Goal: Task Accomplishment & Management: Manage account settings

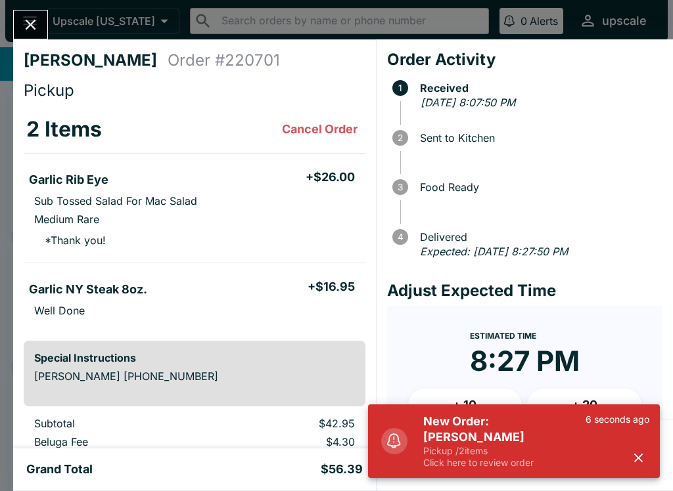
click at [643, 447] on div "6 seconds ago" at bounding box center [617, 441] width 64 height 55
click at [643, 455] on icon "button" at bounding box center [637, 458] width 15 height 15
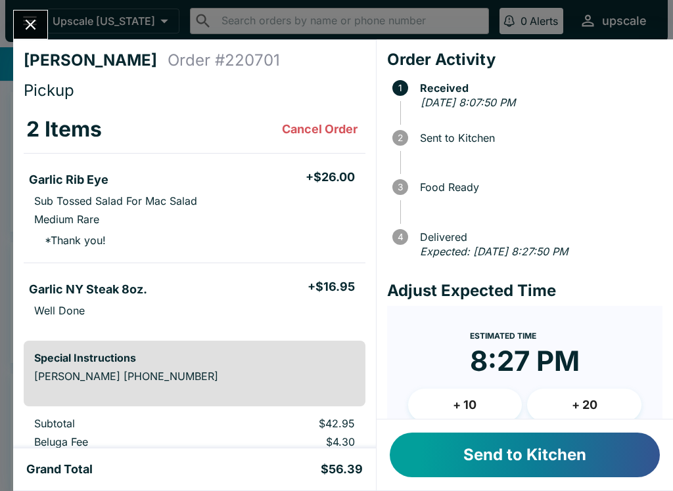
click at [615, 453] on button "Send to Kitchen" at bounding box center [524, 455] width 270 height 45
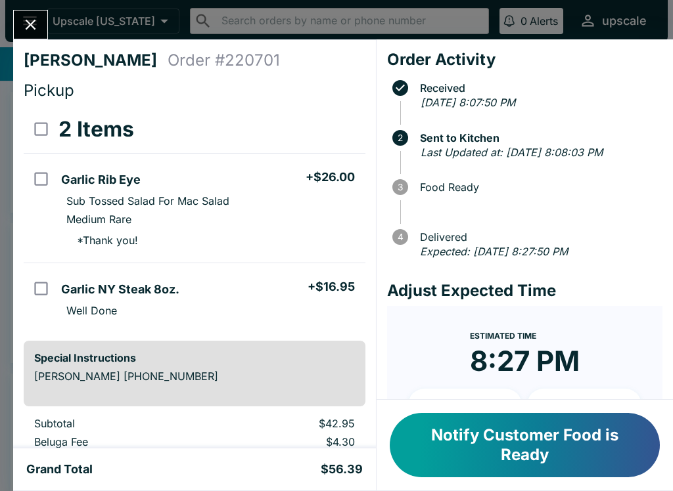
click at [30, 22] on icon "Close" at bounding box center [31, 25] width 18 height 18
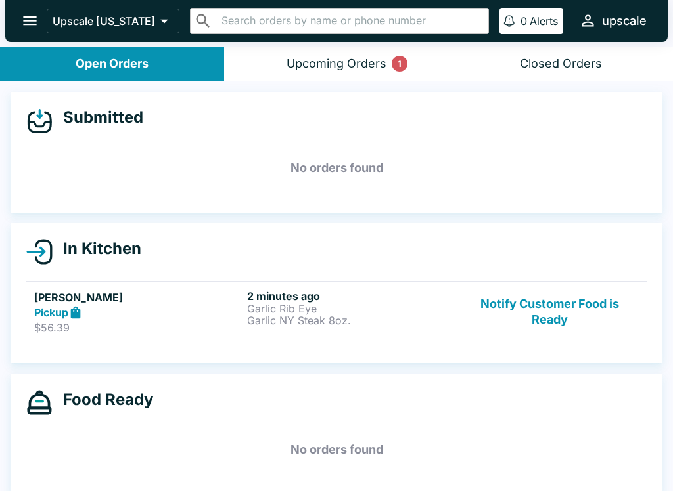
click at [477, 5] on div "Upscale [US_STATE] ​ ​ 0 Alerts upscale" at bounding box center [336, 21] width 662 height 42
click at [306, 334] on div "2 minutes ago Garlic Rib Eye Garlic NY Steak 8oz." at bounding box center [351, 312] width 208 height 45
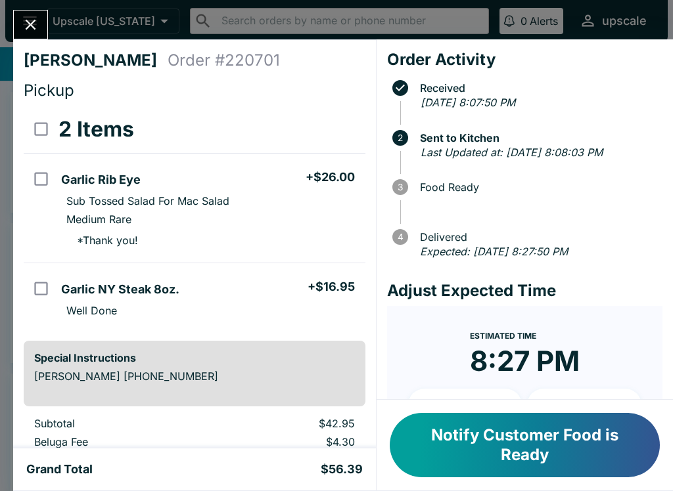
click at [20, 20] on button "Close" at bounding box center [30, 25] width 33 height 28
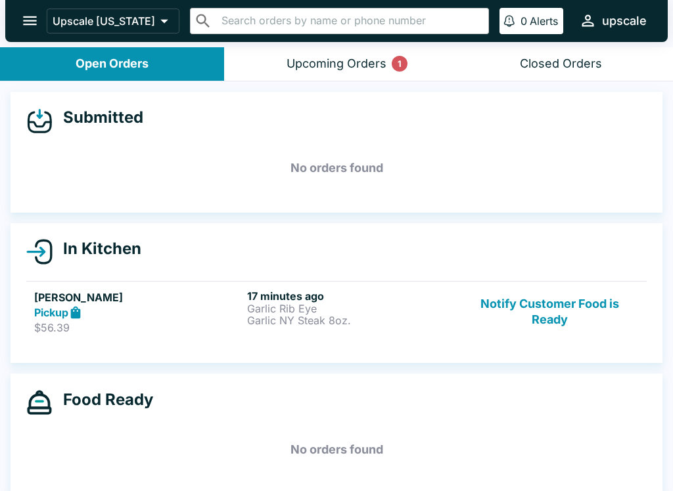
click at [562, 323] on button "Notify Customer Food is Ready" at bounding box center [549, 312] width 178 height 45
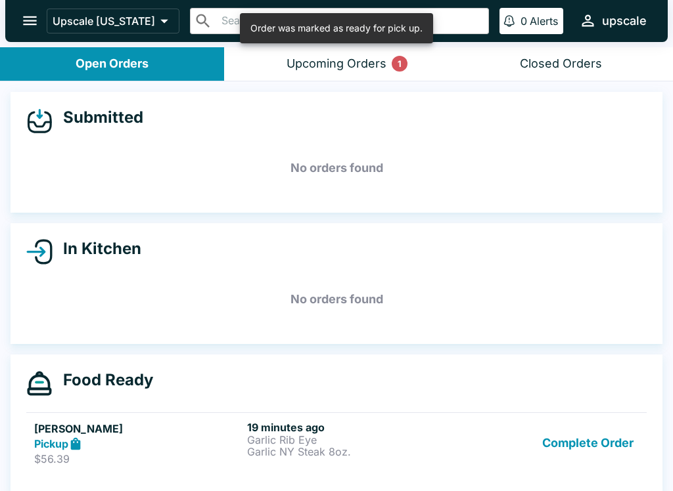
click at [315, 421] on h6 "19 minutes ago" at bounding box center [351, 427] width 208 height 13
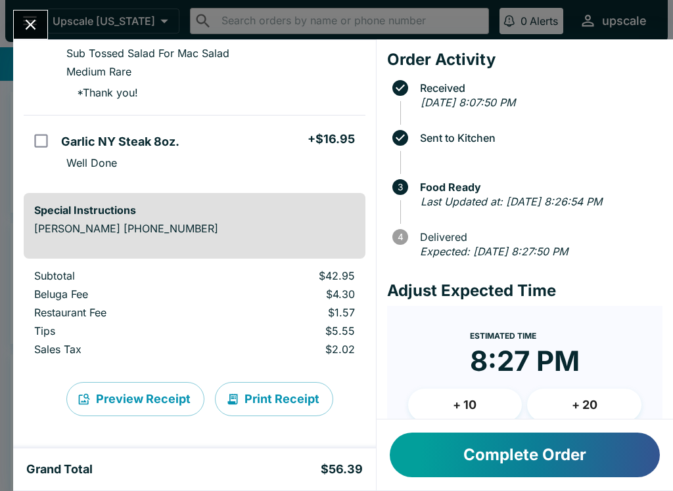
scroll to position [148, 0]
click at [21, 19] on button "Close" at bounding box center [30, 25] width 33 height 28
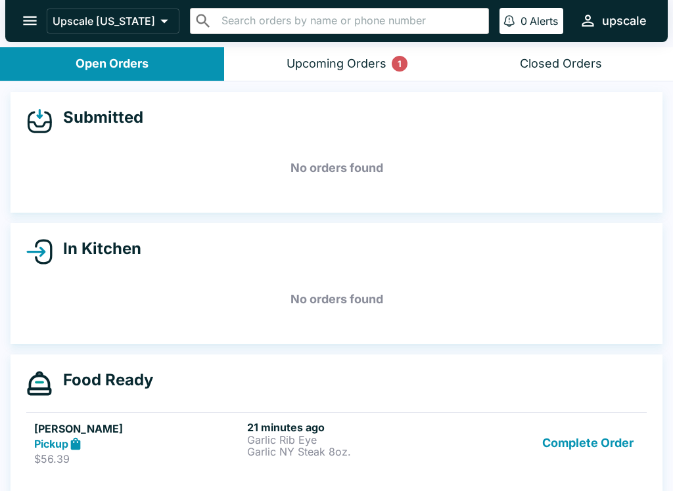
click at [608, 449] on button "Complete Order" at bounding box center [588, 443] width 102 height 45
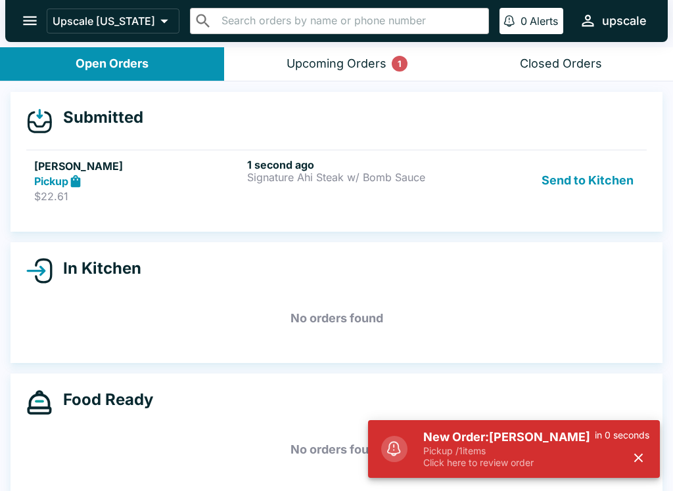
click at [594, 183] on button "Send to Kitchen" at bounding box center [587, 180] width 102 height 45
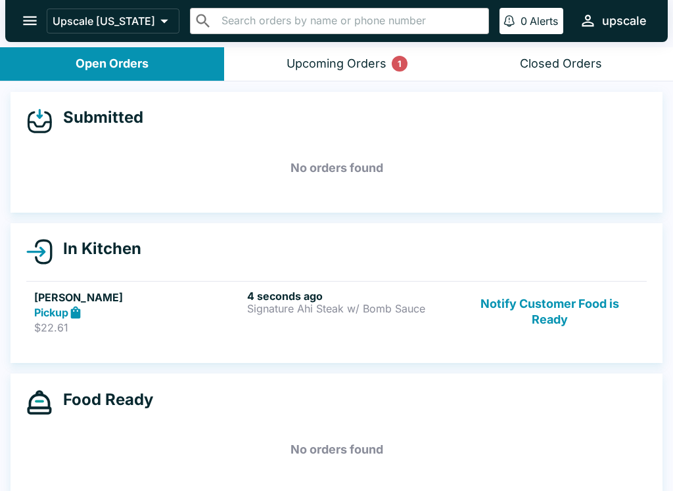
click at [366, 50] on button "Upcoming Orders 1" at bounding box center [336, 63] width 224 height 33
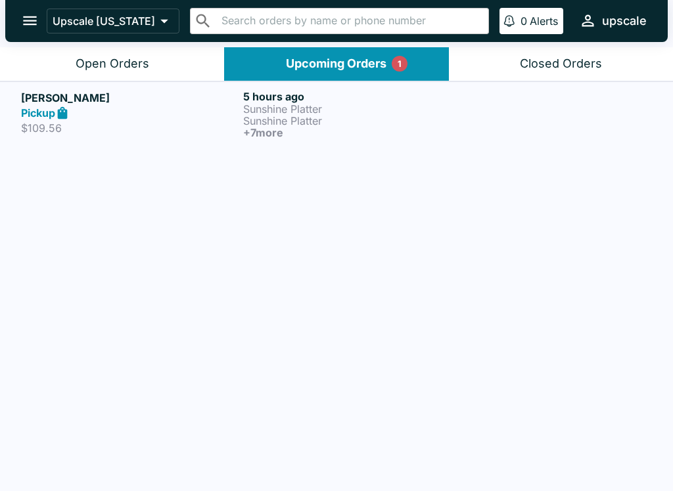
click at [202, 122] on p "$109.56" at bounding box center [129, 128] width 217 height 13
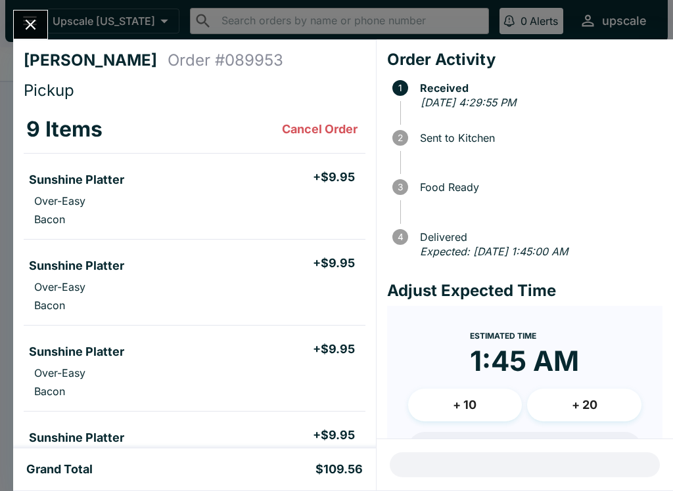
click at [38, 20] on icon "Close" at bounding box center [31, 25] width 18 height 18
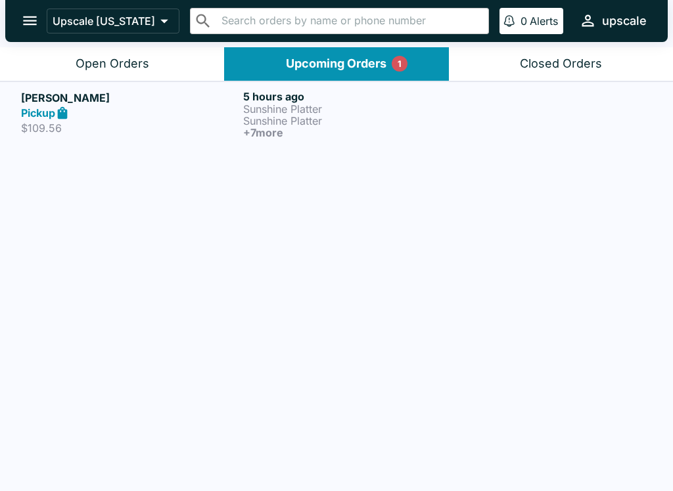
click at [127, 56] on div "Open Orders" at bounding box center [113, 63] width 74 height 15
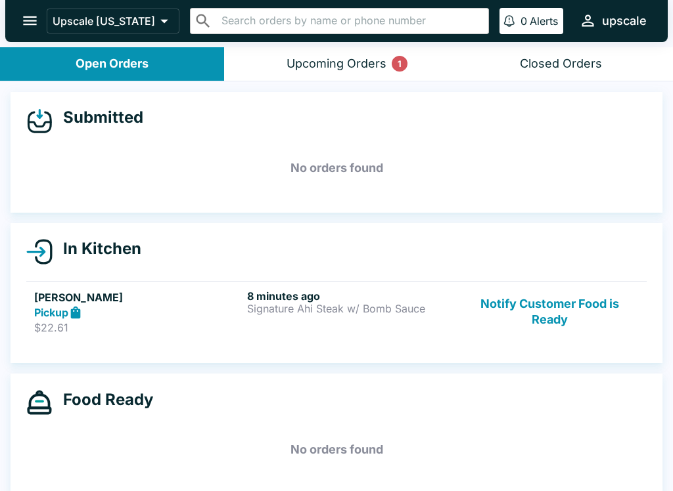
click at [334, 55] on button "Upcoming Orders 1" at bounding box center [336, 63] width 224 height 33
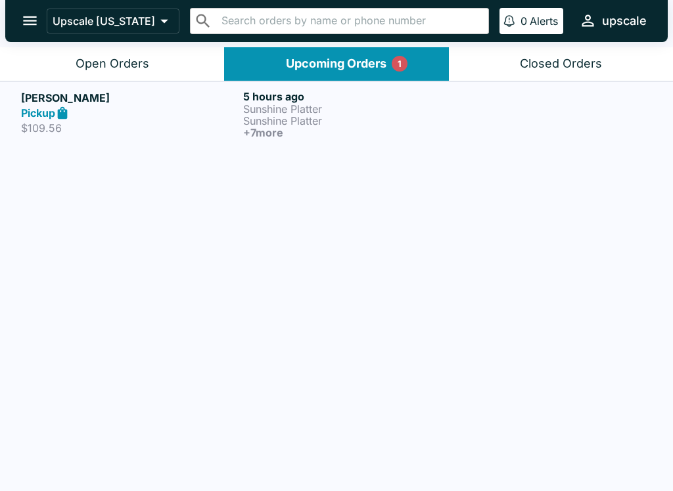
click at [269, 105] on p "Sunshine Platter" at bounding box center [351, 109] width 217 height 12
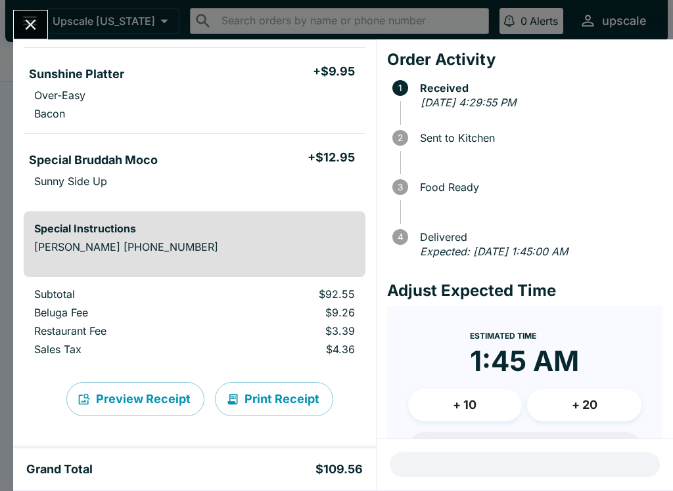
scroll to position [708, 0]
click at [27, 22] on icon "Close" at bounding box center [31, 25] width 18 height 18
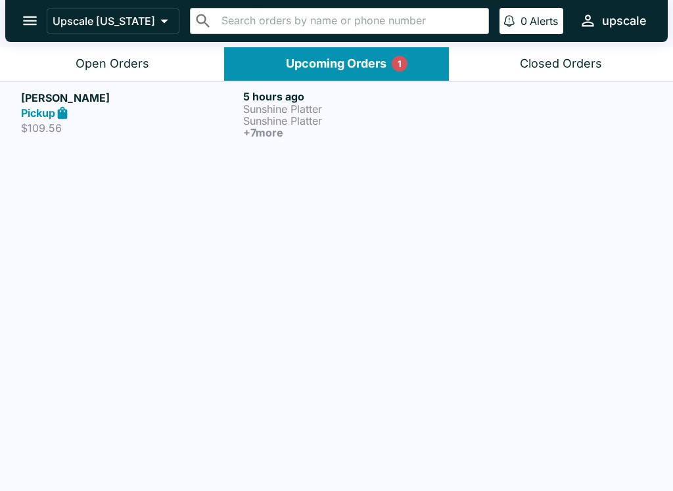
click at [275, 110] on p "Sunshine Platter" at bounding box center [351, 109] width 217 height 12
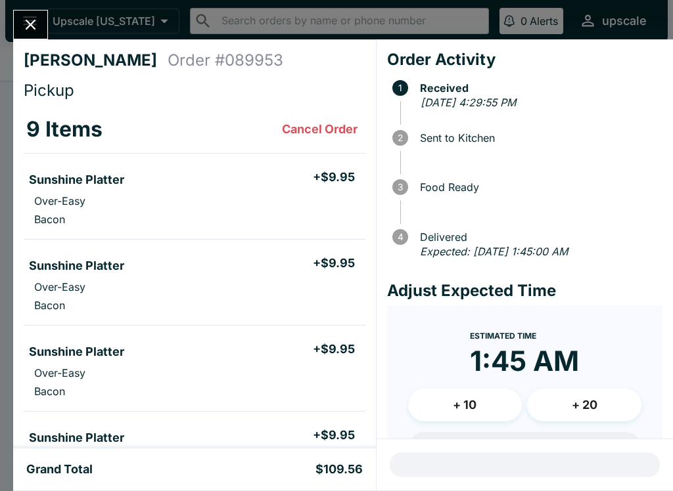
click at [25, 15] on button "Close" at bounding box center [30, 25] width 33 height 28
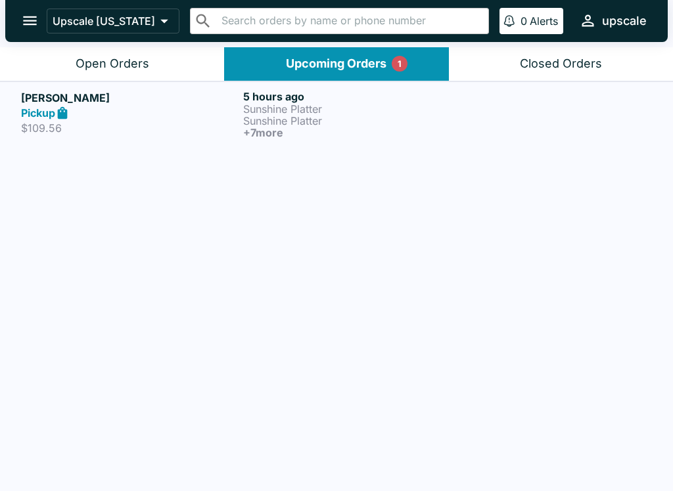
click at [124, 51] on button "Open Orders" at bounding box center [112, 63] width 224 height 33
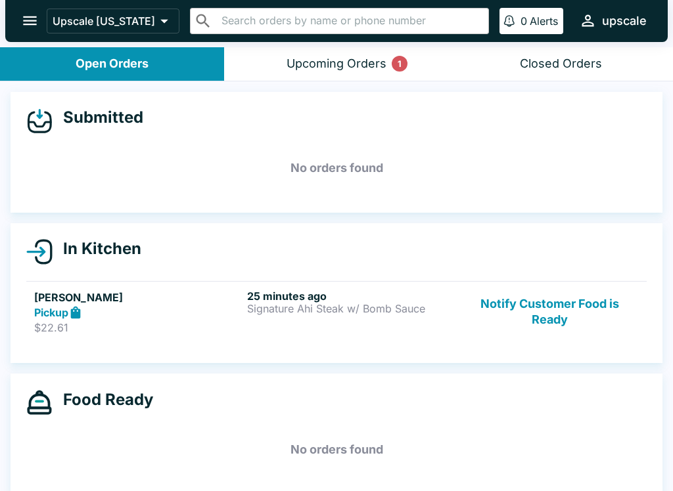
click at [564, 311] on button "Notify Customer Food is Ready" at bounding box center [549, 312] width 178 height 45
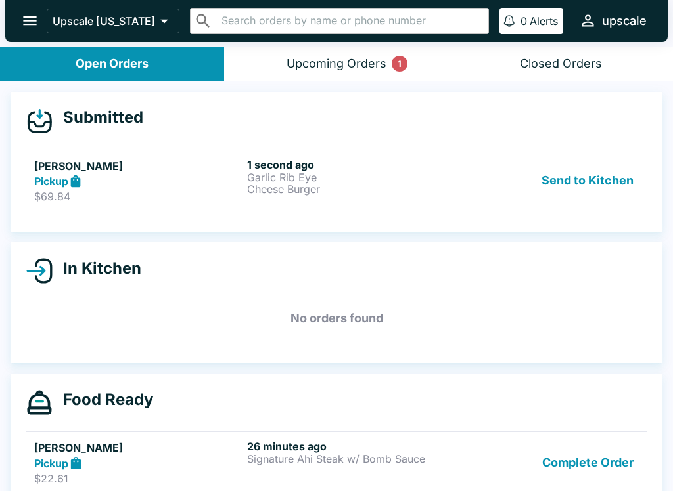
click at [605, 184] on button "Send to Kitchen" at bounding box center [587, 180] width 102 height 45
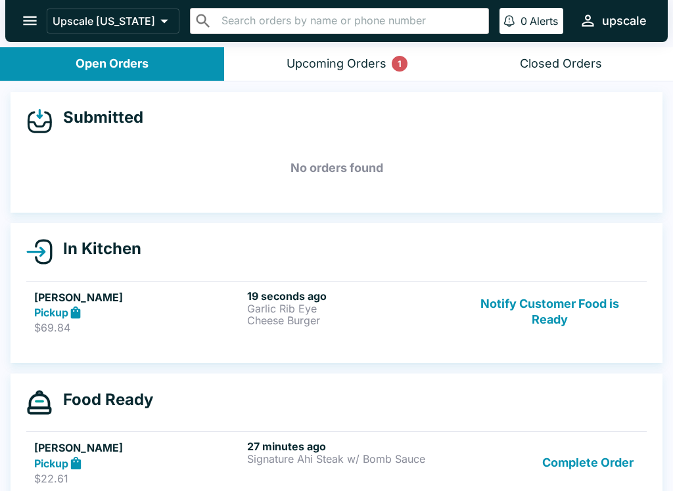
click at [191, 309] on div "Pickup" at bounding box center [138, 312] width 208 height 15
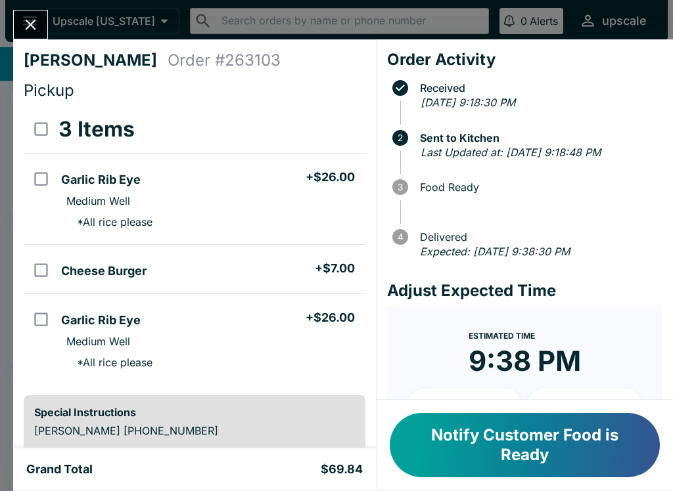
scroll to position [5, 0]
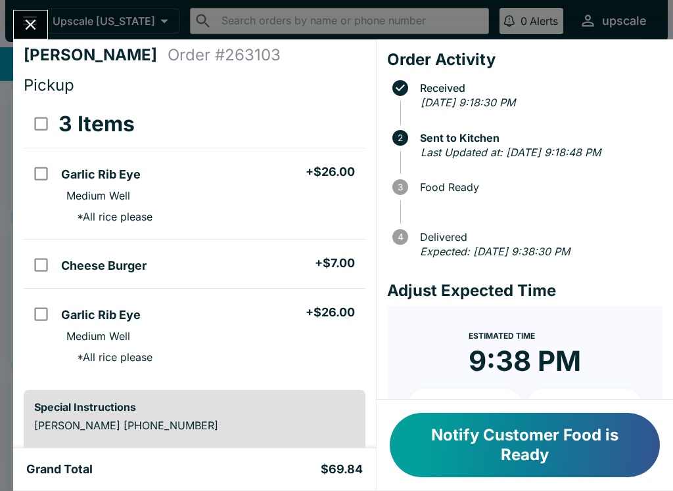
click at [28, 27] on icon "Close" at bounding box center [31, 25] width 11 height 11
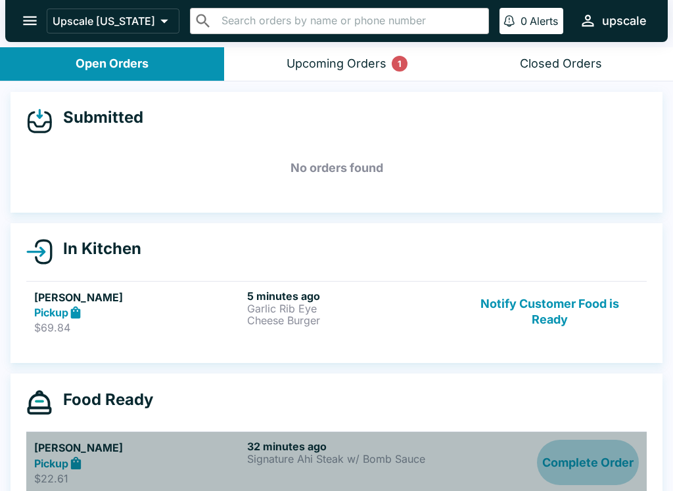
click at [583, 461] on button "Complete Order" at bounding box center [588, 462] width 102 height 45
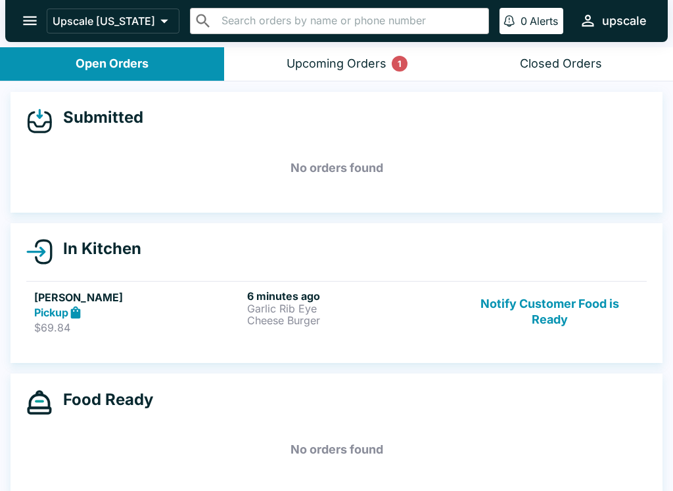
click at [283, 315] on p "Cheese Burger" at bounding box center [351, 321] width 208 height 12
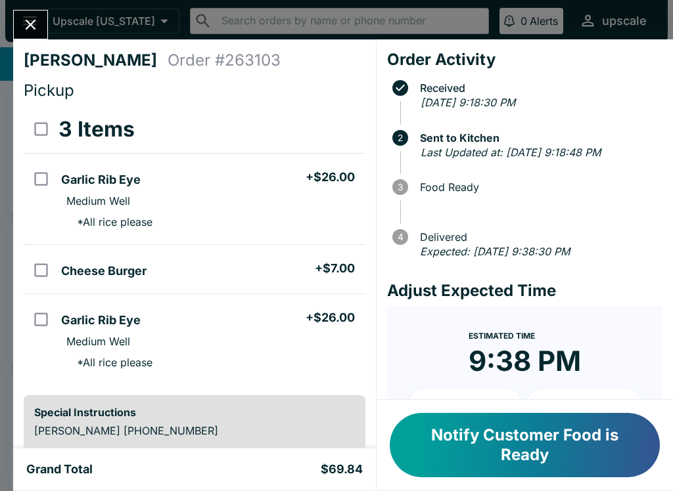
click at [27, 8] on div "[PERSON_NAME] Order # 263103 Pickup 3 Items Garlic Rib Eye + $26.00 Medium Well…" at bounding box center [336, 245] width 673 height 491
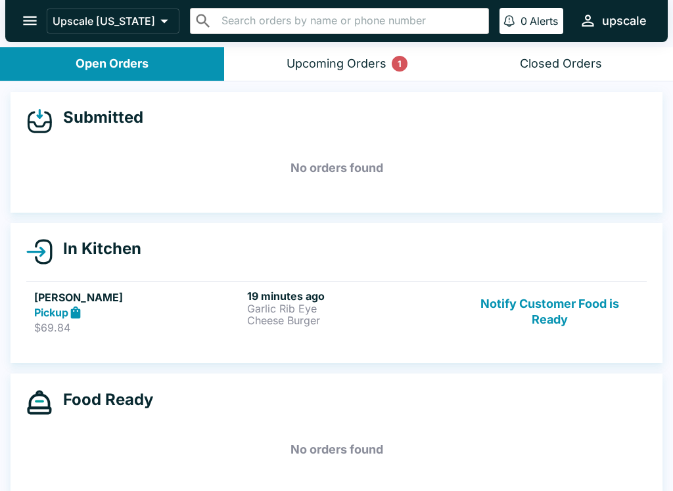
click at [562, 309] on button "Notify Customer Food is Ready" at bounding box center [549, 312] width 178 height 45
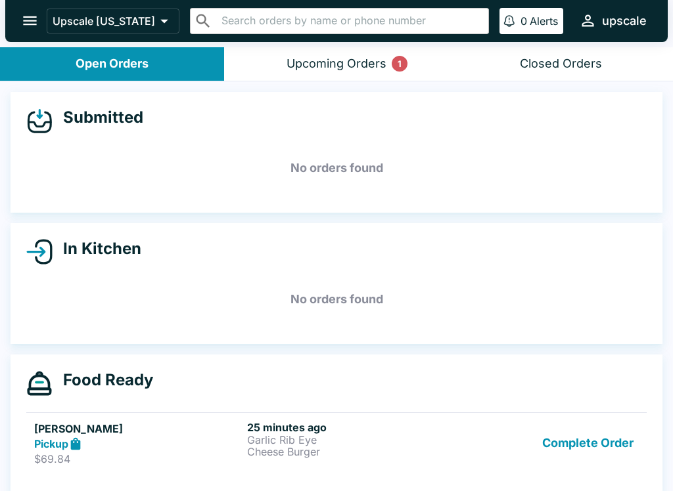
click at [613, 439] on button "Complete Order" at bounding box center [588, 443] width 102 height 45
